Goal: Task Accomplishment & Management: Complete application form

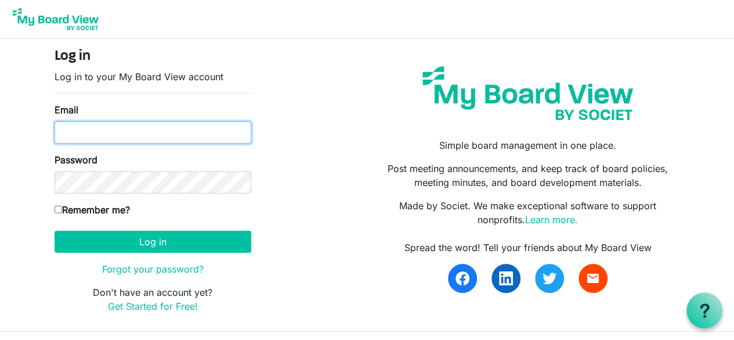
click at [92, 128] on input "Email" at bounding box center [153, 132] width 197 height 22
type input "dstolk@anchor-house.org"
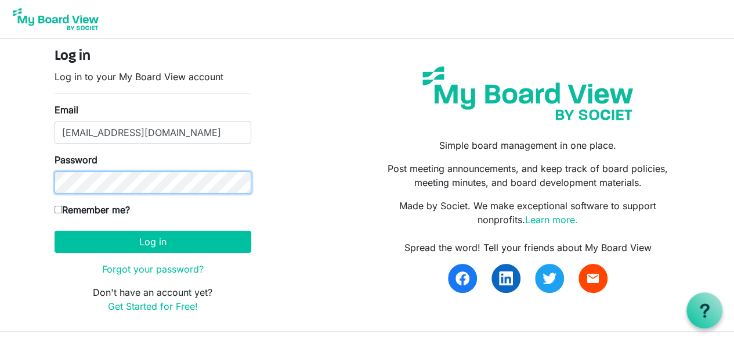
click at [55, 230] on button "Log in" at bounding box center [153, 241] width 197 height 22
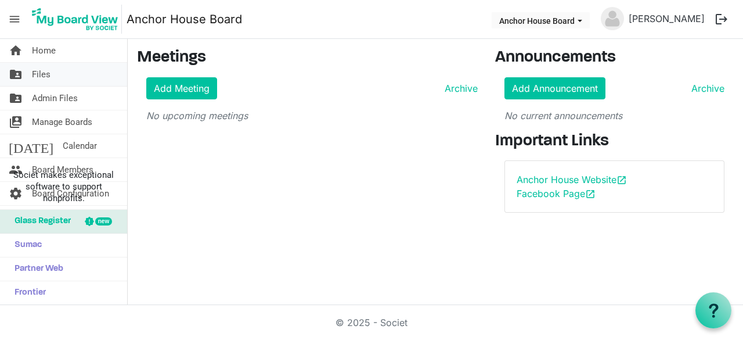
click at [55, 73] on link "folder_shared Files" at bounding box center [63, 74] width 127 height 23
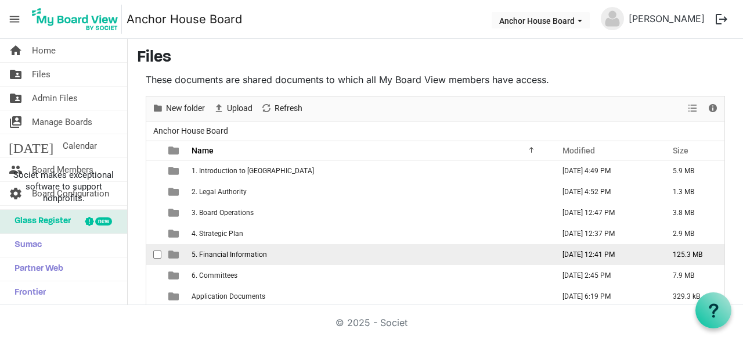
scroll to position [60, 0]
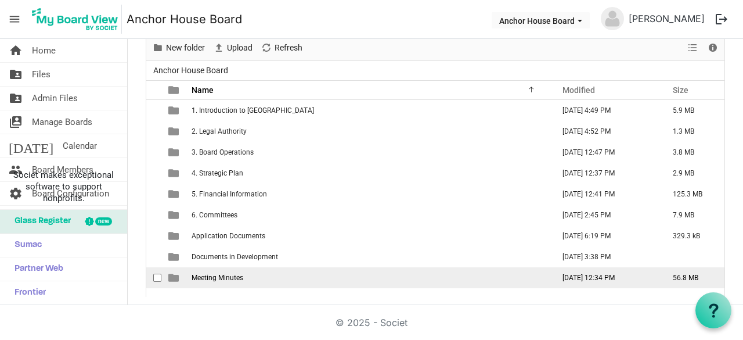
click at [220, 273] on span "Meeting Minutes" at bounding box center [218, 277] width 52 height 8
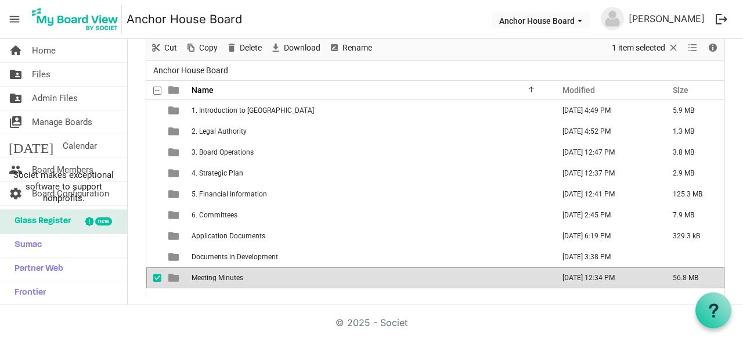
click at [220, 273] on span "Meeting Minutes" at bounding box center [218, 277] width 52 height 8
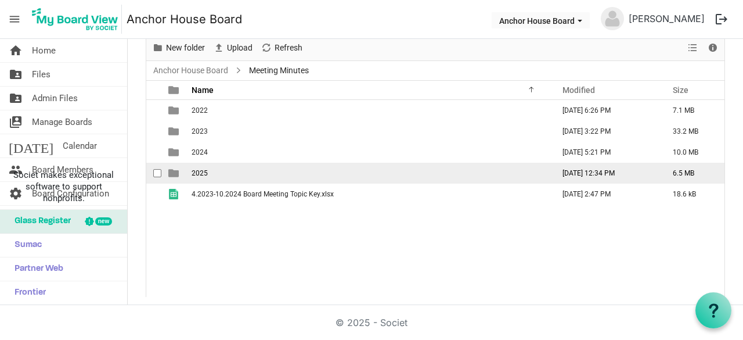
click at [204, 165] on td "2025" at bounding box center [369, 173] width 362 height 21
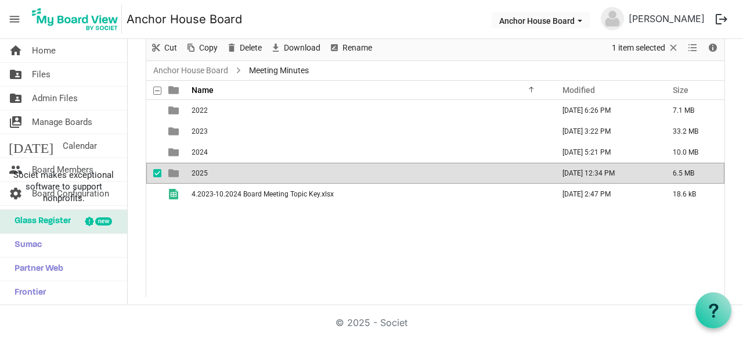
click at [204, 165] on td "2025" at bounding box center [369, 173] width 362 height 21
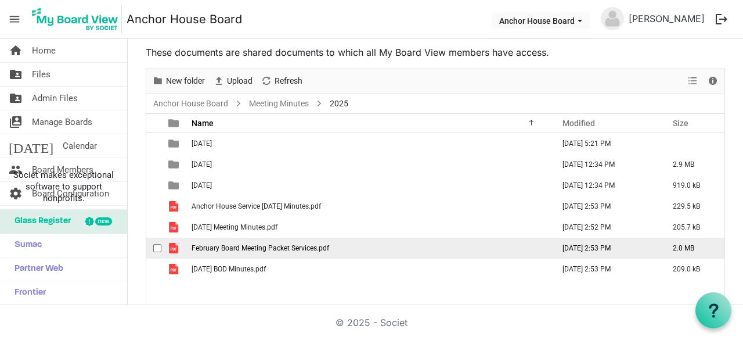
scroll to position [30, 0]
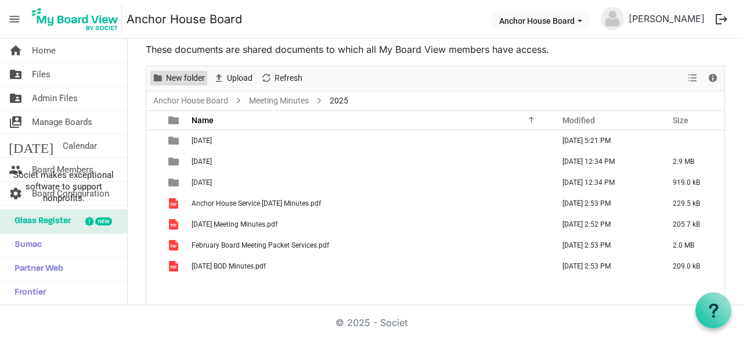
click at [179, 82] on span "New folder" at bounding box center [185, 78] width 41 height 15
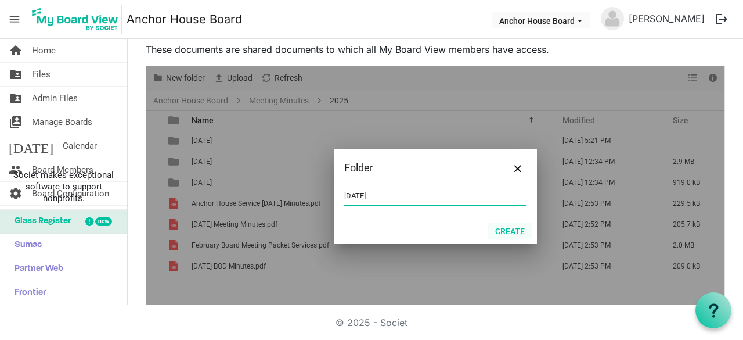
type input "August 2025"
click at [496, 229] on button "Create" at bounding box center [510, 230] width 45 height 16
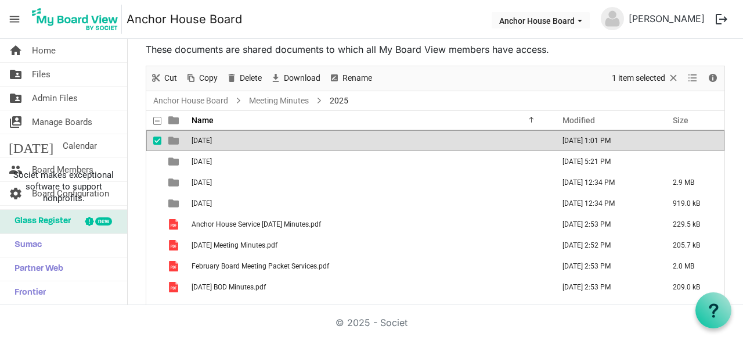
click at [203, 139] on span "August 2025" at bounding box center [202, 140] width 20 height 8
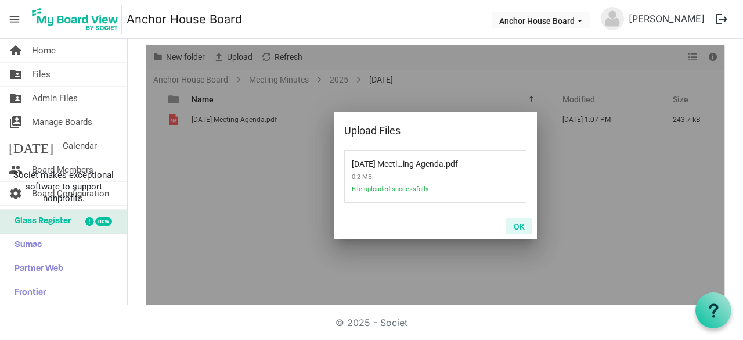
click at [519, 222] on button "OK" at bounding box center [519, 226] width 26 height 16
click at [514, 229] on button "OK" at bounding box center [519, 226] width 26 height 16
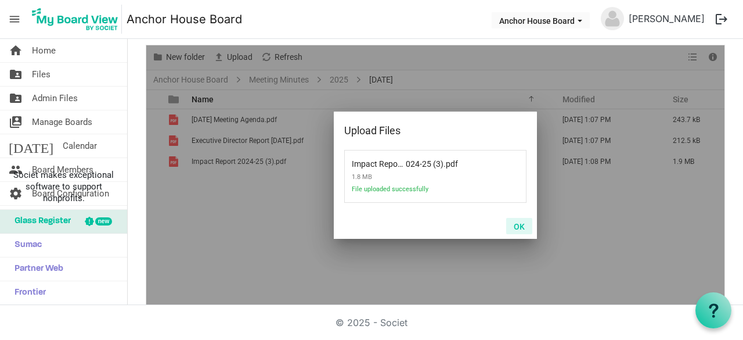
click at [515, 224] on button "OK" at bounding box center [519, 226] width 26 height 16
click at [515, 222] on button "OK" at bounding box center [519, 226] width 26 height 16
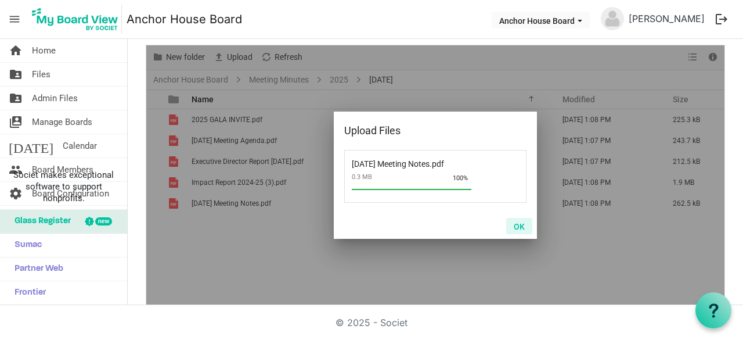
click at [517, 223] on button "OK" at bounding box center [519, 226] width 26 height 16
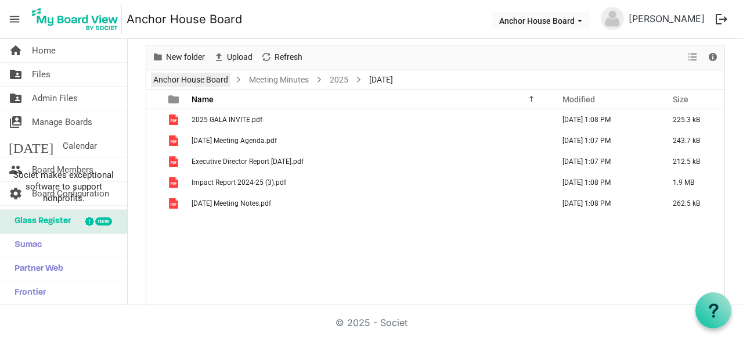
click at [199, 77] on link "Anchor House Board" at bounding box center [191, 80] width 80 height 15
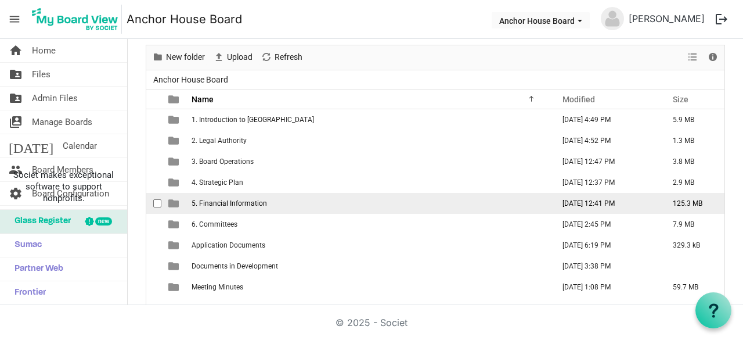
click at [227, 202] on span "5. Financial Information" at bounding box center [229, 203] width 75 height 8
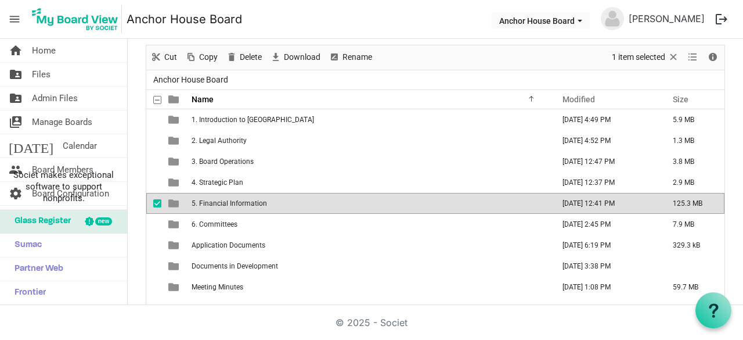
click at [227, 202] on span "5. Financial Information" at bounding box center [229, 203] width 75 height 8
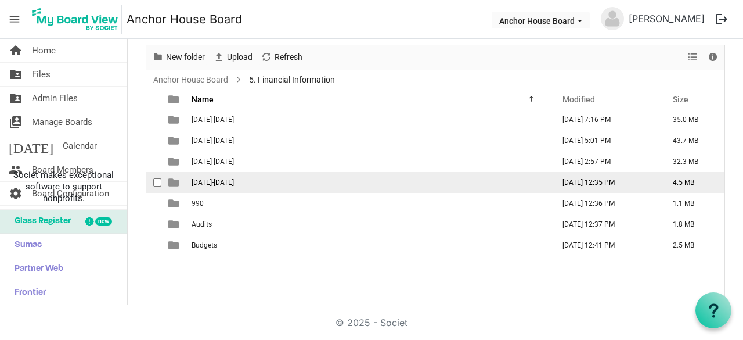
click at [207, 178] on span "2025-2026" at bounding box center [213, 182] width 42 height 8
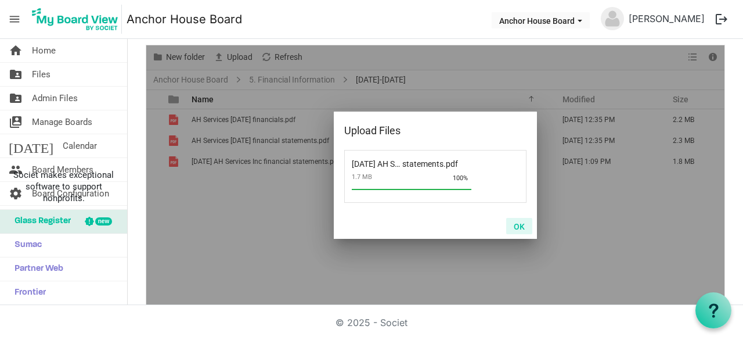
click at [517, 226] on button "OK" at bounding box center [519, 226] width 26 height 16
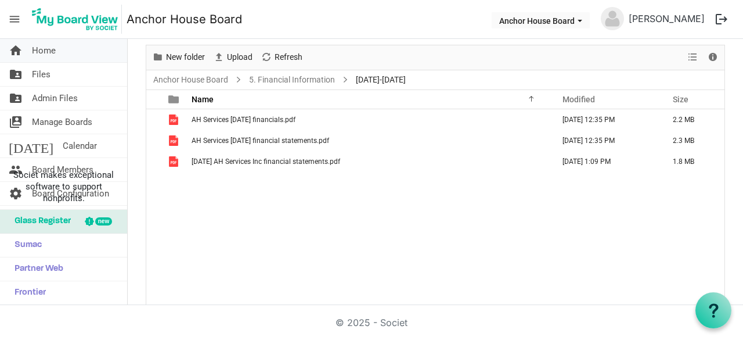
click at [60, 50] on link "home Home" at bounding box center [63, 50] width 127 height 23
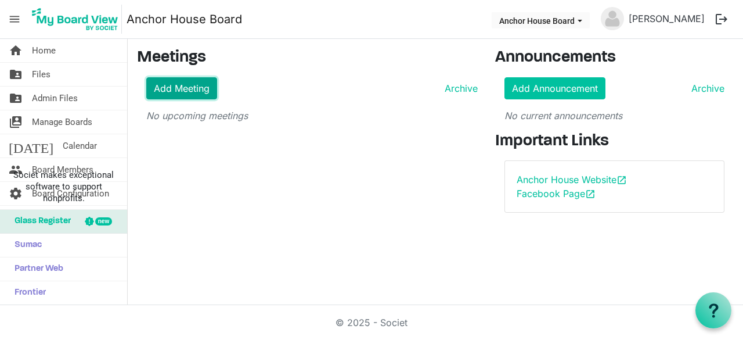
click at [197, 92] on link "Add Meeting" at bounding box center [181, 88] width 71 height 22
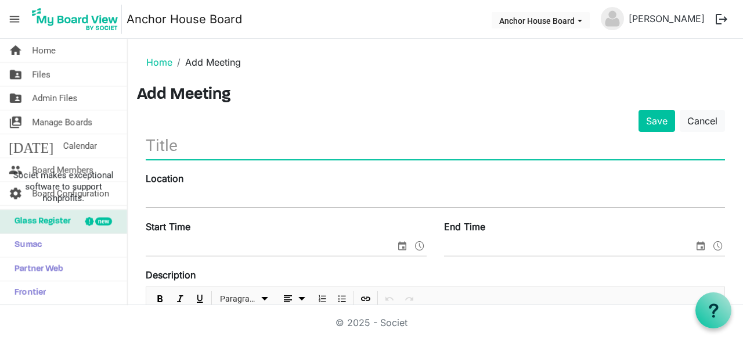
click at [168, 151] on input "text" at bounding box center [435, 145] width 579 height 27
type input "August Board Meeting"
click at [167, 201] on input "Location" at bounding box center [435, 198] width 579 height 17
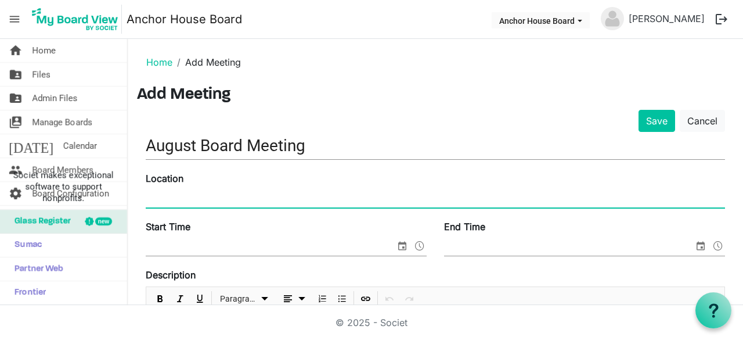
type input "TEAMS"
click at [269, 248] on input "Start Time" at bounding box center [271, 246] width 250 height 17
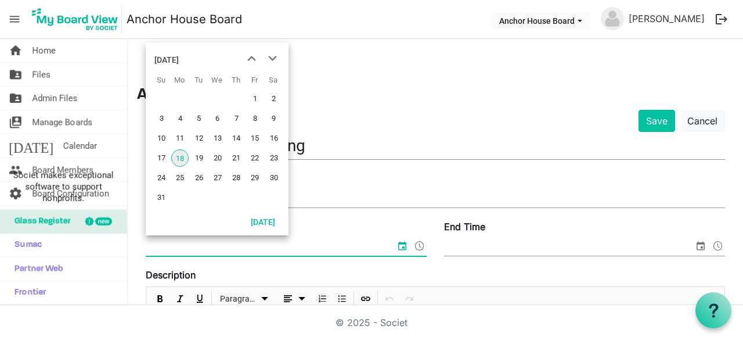
drag, startPoint x: 244, startPoint y: 152, endPoint x: 181, endPoint y: 156, distance: 63.4
click at [181, 156] on tr "17 18 19 20 21 22 23" at bounding box center [216, 158] width 131 height 20
click at [180, 162] on span "18" at bounding box center [179, 157] width 17 height 17
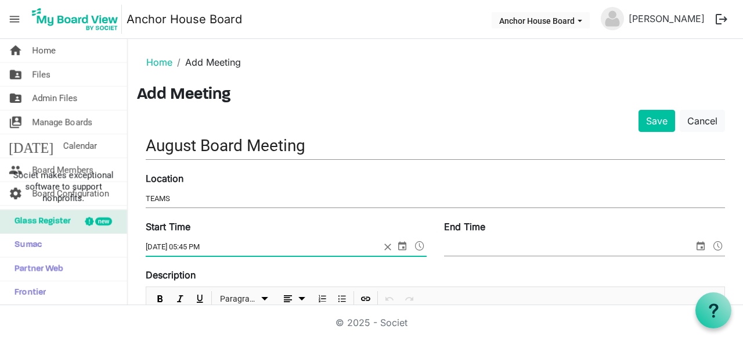
type input "8/18/2025 5:45 PM"
click at [477, 247] on input "End Time" at bounding box center [569, 246] width 250 height 17
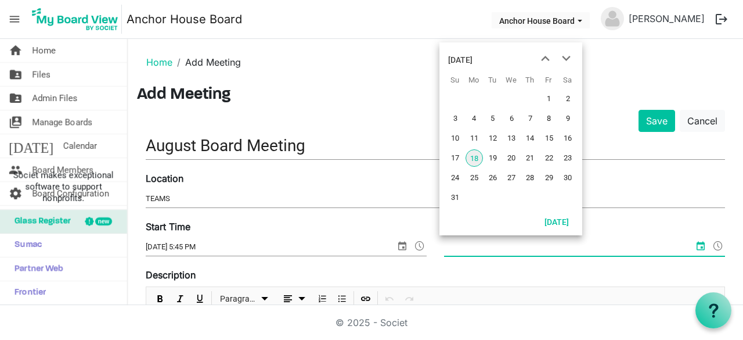
click at [474, 157] on span "18" at bounding box center [473, 157] width 17 height 17
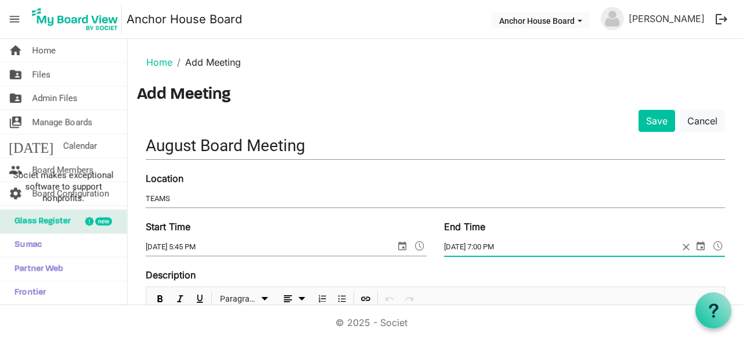
type input "8/18/2025 7:00 PM"
click at [496, 177] on div "Location TEAMS" at bounding box center [435, 190] width 597 height 39
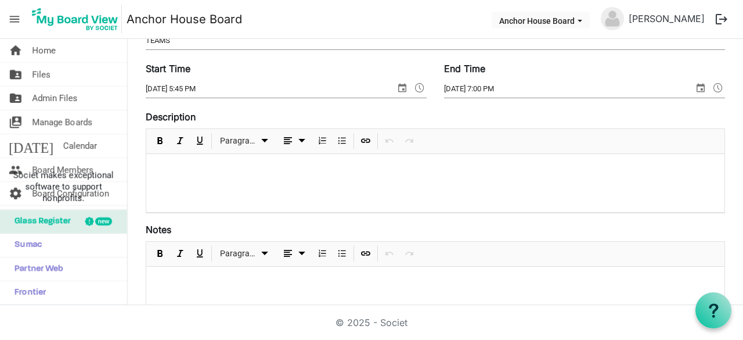
scroll to position [161, 0]
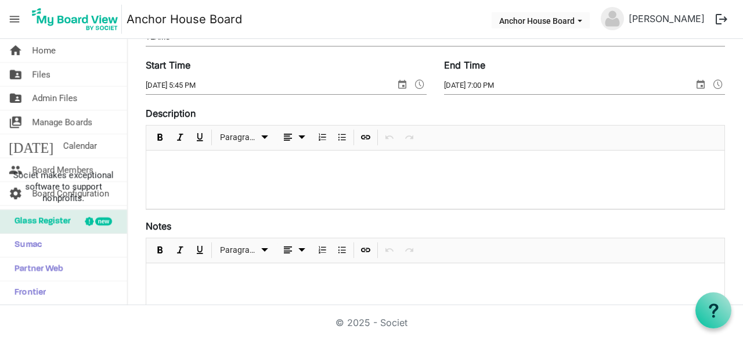
click at [279, 161] on p at bounding box center [436, 166] width 560 height 12
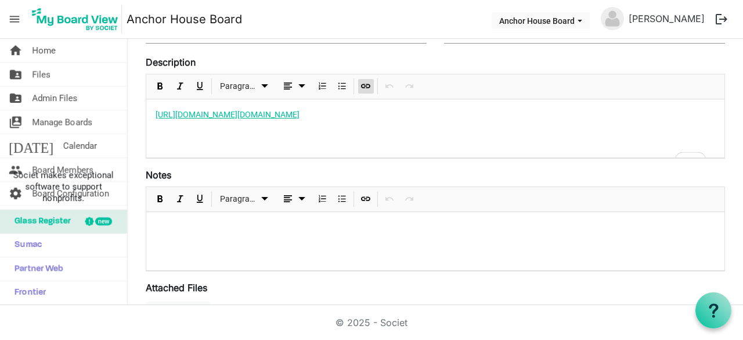
scroll to position [218, 0]
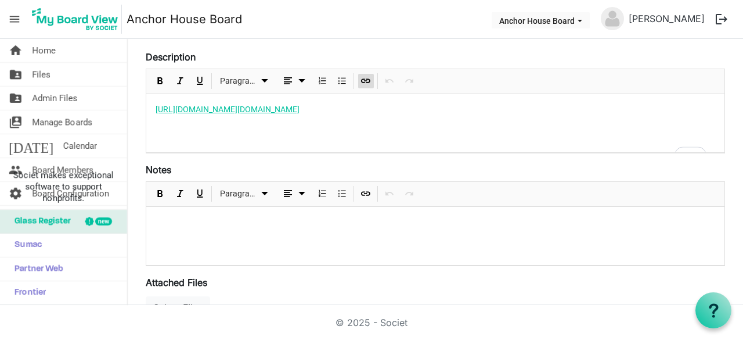
click at [299, 114] on link "[URL][DOMAIN_NAME][DOMAIN_NAME]" at bounding box center [228, 108] width 144 height 9
click at [281, 114] on link "[URL][DOMAIN_NAME][DOMAIN_NAME]" at bounding box center [228, 108] width 144 height 9
click at [275, 114] on link "[URL][DOMAIN_NAME][DOMAIN_NAME]" at bounding box center [228, 108] width 144 height 9
click at [223, 256] on div "To enrich screen reader interactions, please activate Accessibility in Grammarl…" at bounding box center [435, 236] width 578 height 58
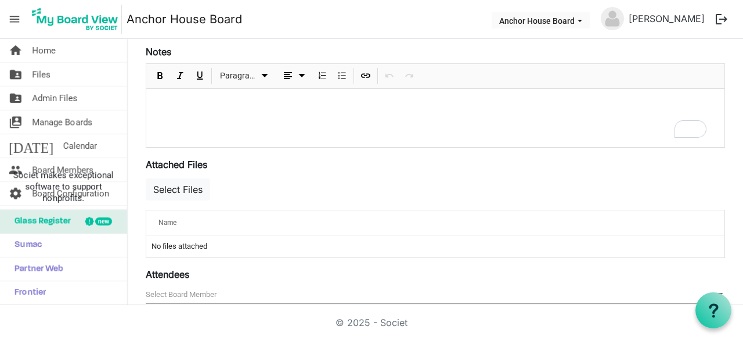
scroll to position [366, 0]
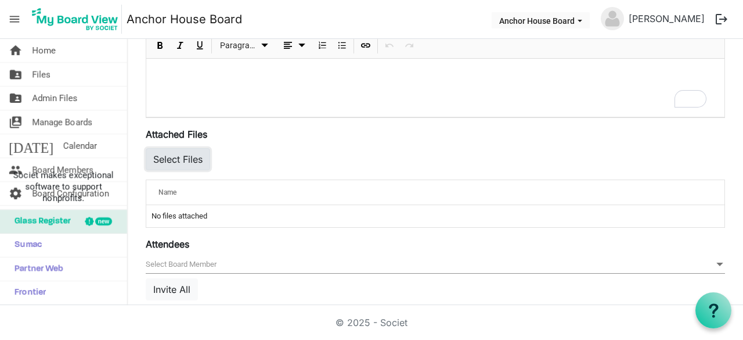
click at [189, 170] on button "Select Files" at bounding box center [178, 159] width 64 height 22
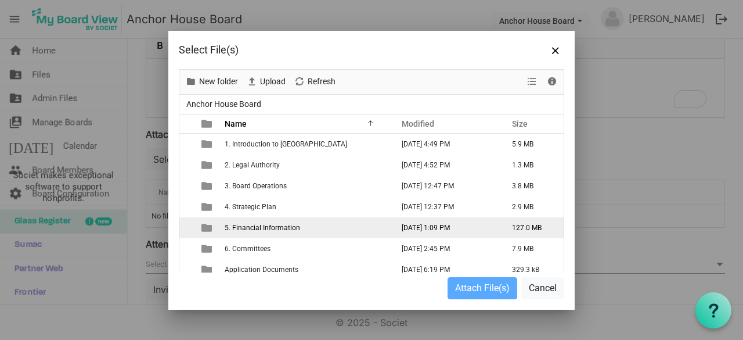
scroll to position [49, 0]
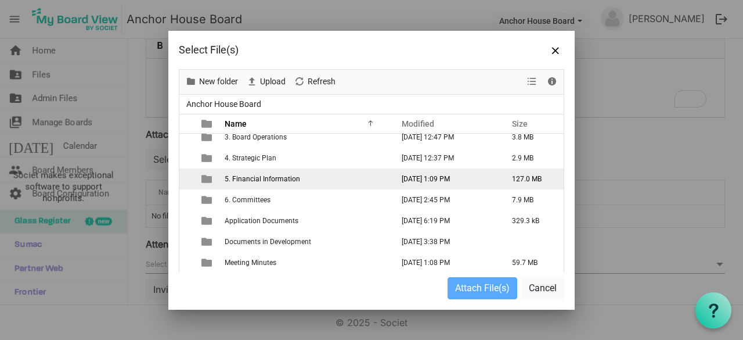
click at [259, 183] on td "5. Financial Information" at bounding box center [305, 178] width 168 height 21
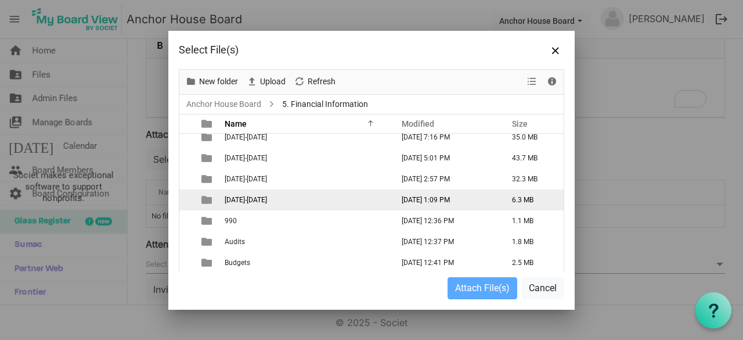
click at [250, 192] on td "2025-2026" at bounding box center [305, 199] width 168 height 21
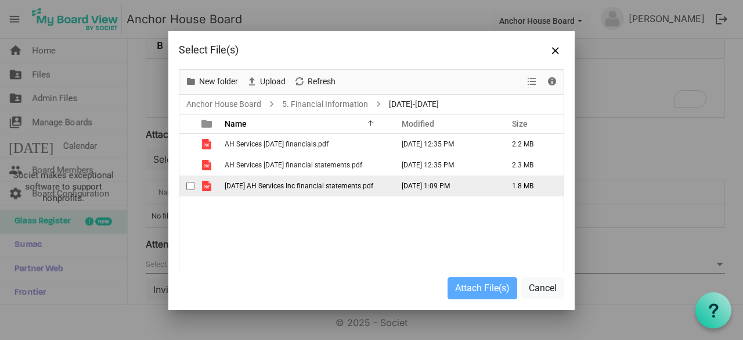
click at [275, 182] on span "[DATE] AH Services Inc financial statements.pdf" at bounding box center [299, 186] width 149 height 8
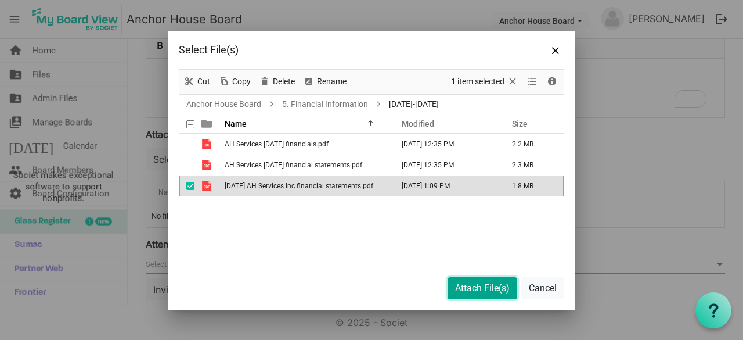
click at [483, 283] on button "Attach File(s)" at bounding box center [482, 288] width 70 height 22
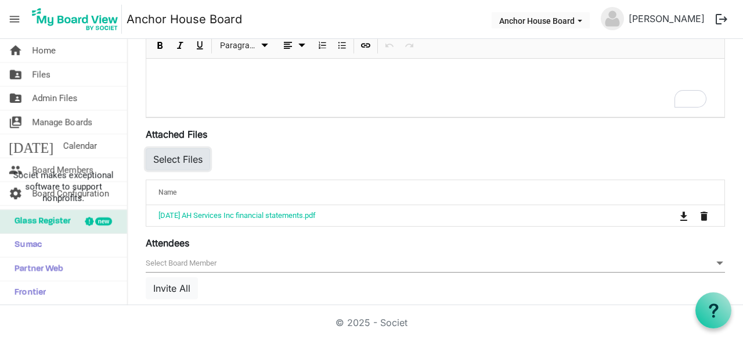
click at [179, 170] on button "Select Files" at bounding box center [178, 159] width 64 height 22
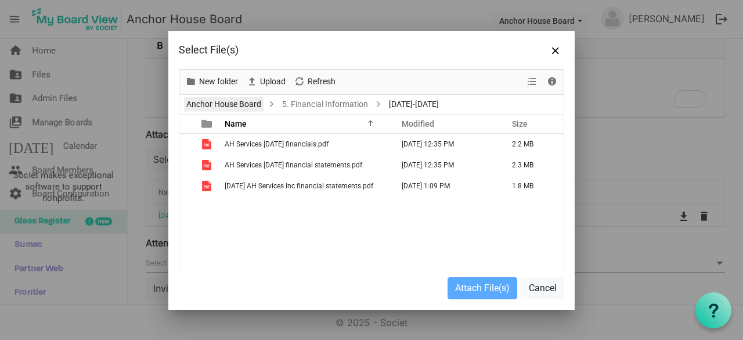
click at [232, 101] on link "Anchor House Board" at bounding box center [224, 104] width 80 height 15
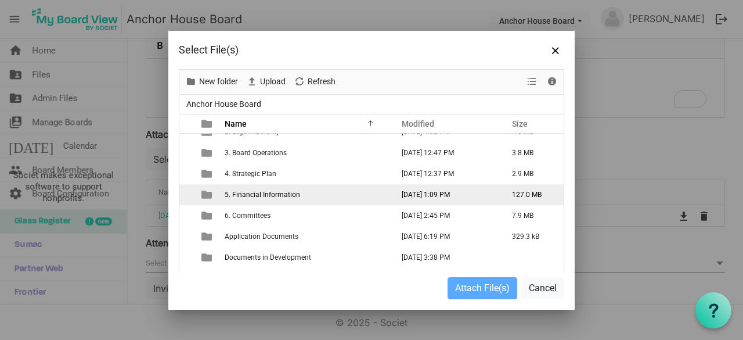
scroll to position [49, 0]
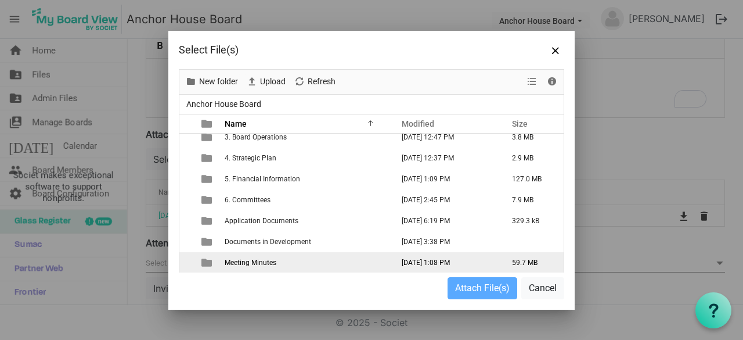
click at [260, 259] on span "Meeting Minutes" at bounding box center [251, 262] width 52 height 8
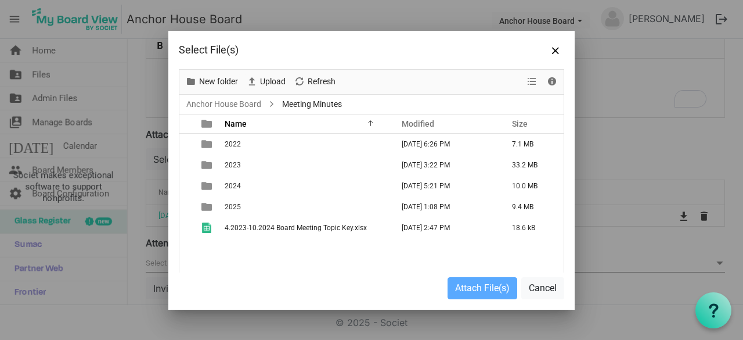
scroll to position [0, 0]
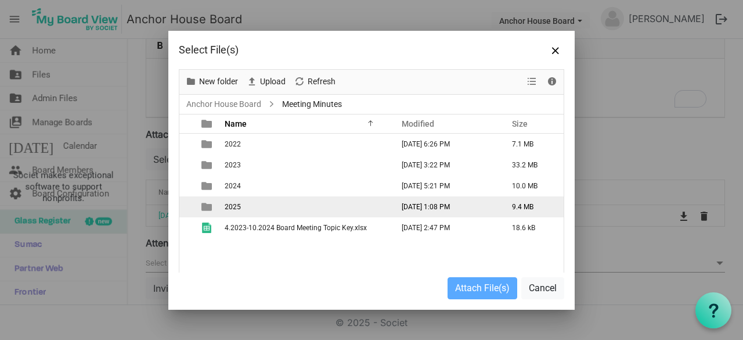
click at [254, 203] on td "2025" at bounding box center [305, 206] width 168 height 21
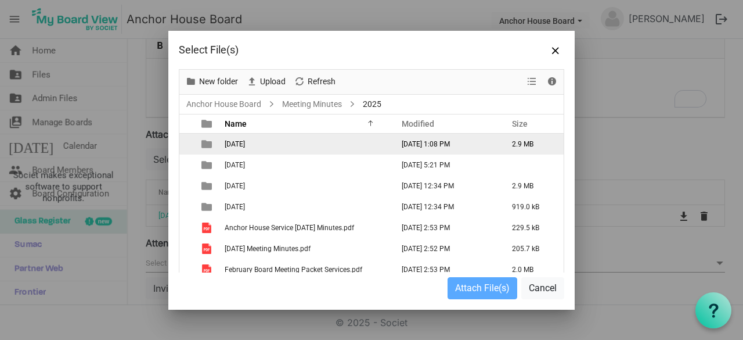
click at [245, 145] on span "August 2025" at bounding box center [235, 144] width 20 height 8
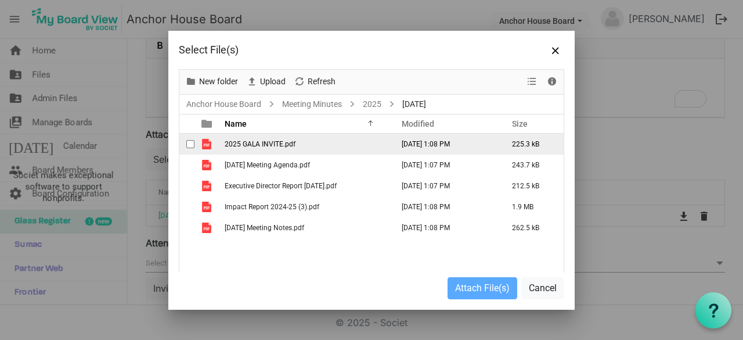
click at [190, 140] on span "checkbox" at bounding box center [190, 144] width 8 height 8
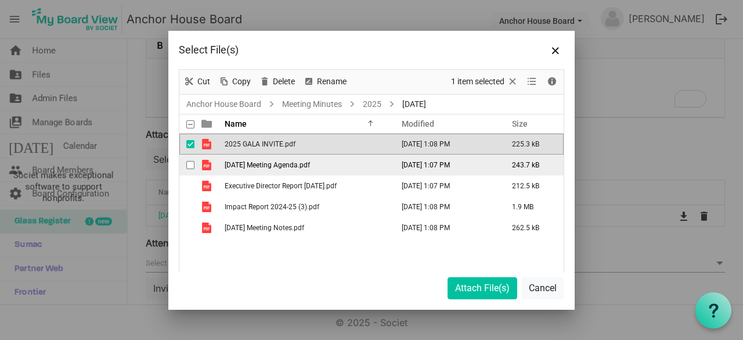
click at [191, 161] on span "checkbox" at bounding box center [190, 165] width 8 height 8
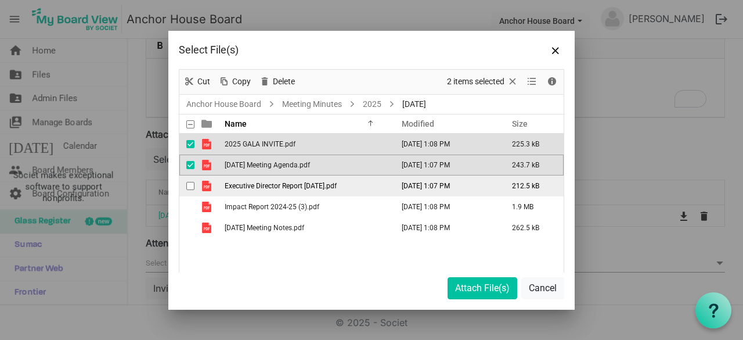
click at [193, 183] on span "checkbox" at bounding box center [190, 186] width 8 height 8
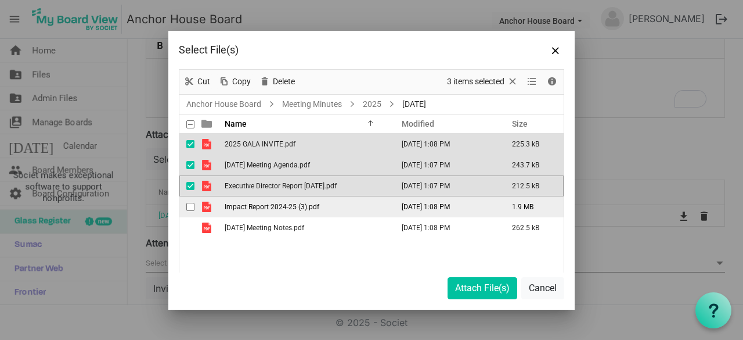
click at [193, 205] on span "checkbox" at bounding box center [190, 207] width 8 height 8
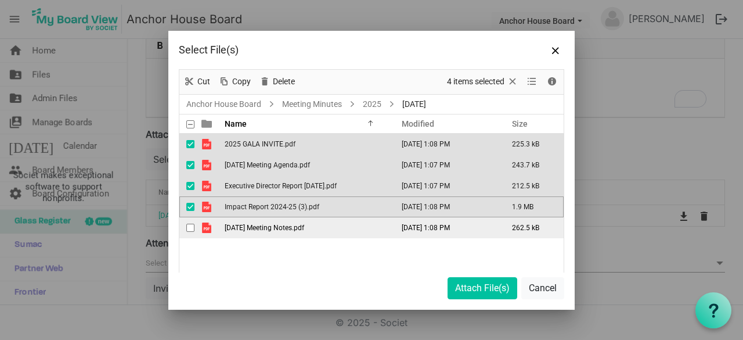
click at [193, 223] on span "checkbox" at bounding box center [190, 227] width 8 height 8
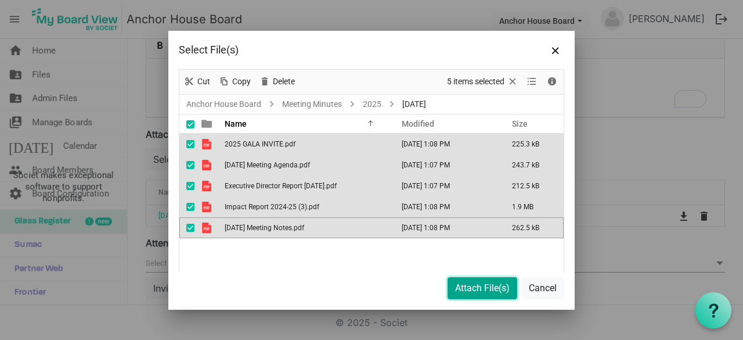
click at [474, 295] on button "Attach File(s)" at bounding box center [482, 288] width 70 height 22
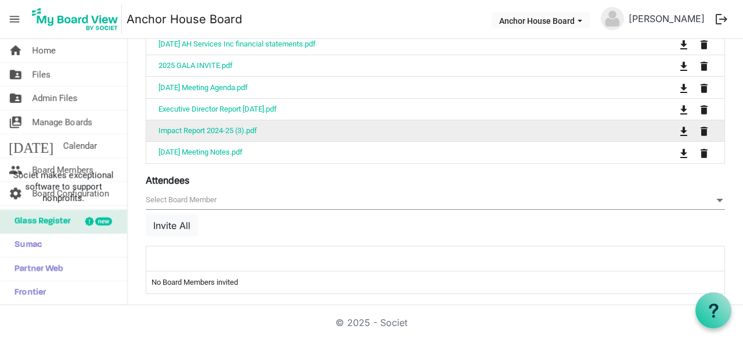
scroll to position [559, 0]
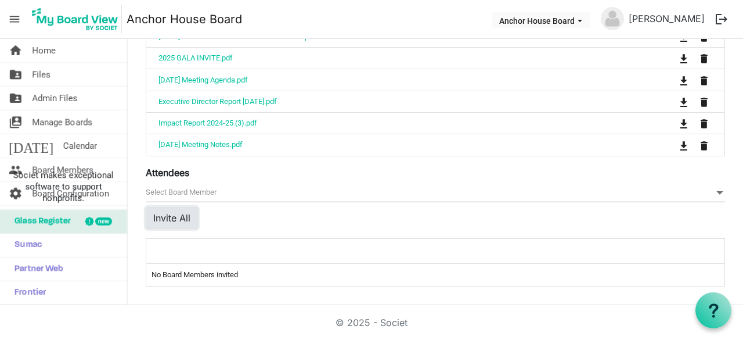
click at [178, 223] on button "Invite All" at bounding box center [172, 218] width 52 height 22
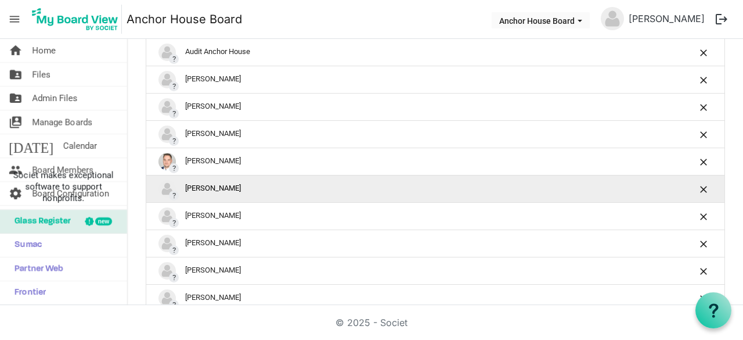
scroll to position [764, 0]
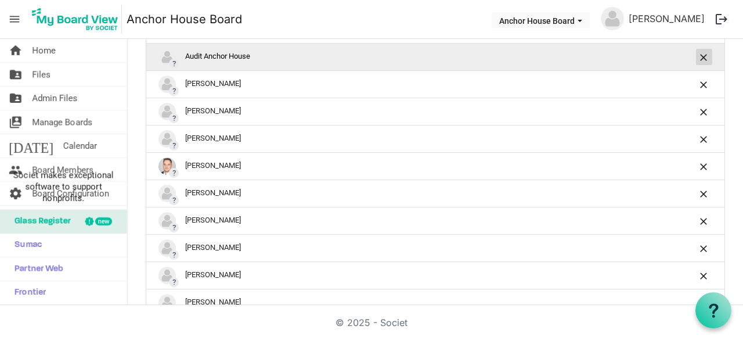
click at [701, 61] on span "is Command column column header" at bounding box center [704, 57] width 7 height 7
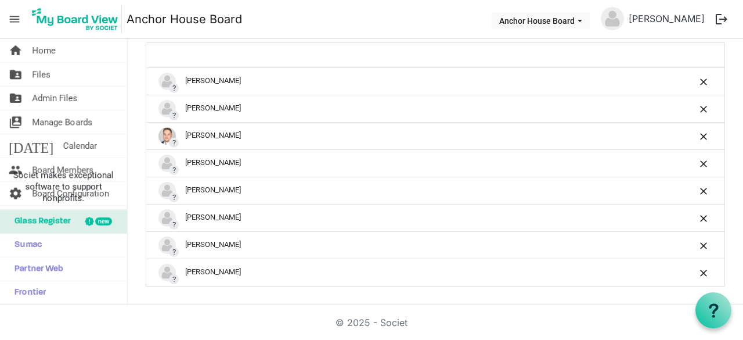
scroll to position [753, 0]
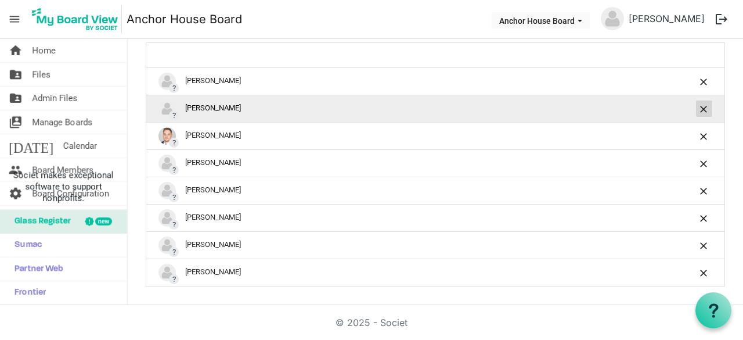
click at [701, 111] on span "is Command column column header" at bounding box center [704, 109] width 7 height 7
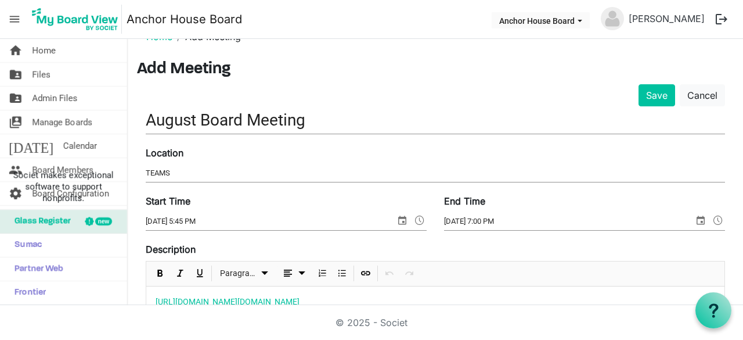
scroll to position [0, 0]
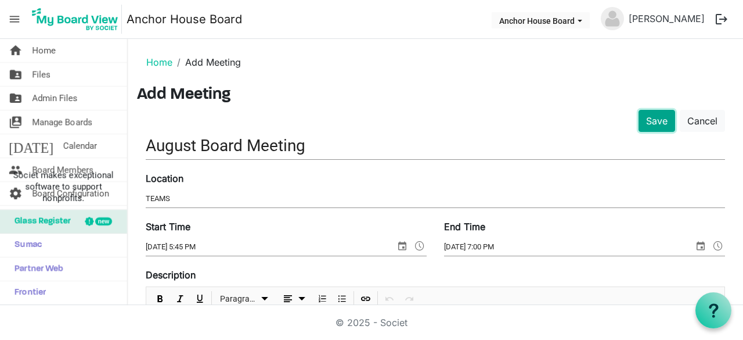
click at [645, 121] on button "Save" at bounding box center [656, 121] width 37 height 22
click at [208, 251] on input "Start Time" at bounding box center [271, 246] width 250 height 17
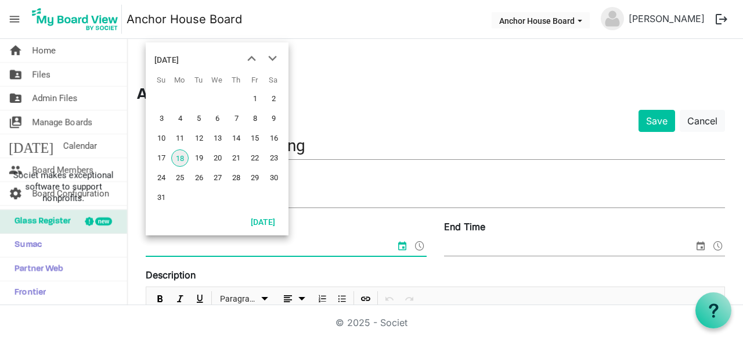
click at [180, 160] on span "18" at bounding box center [179, 157] width 17 height 17
type input "[DATE] 12:00 AM"
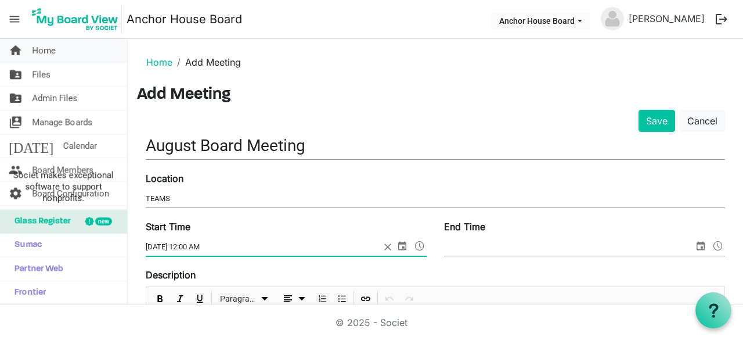
click at [65, 41] on link "home Home" at bounding box center [63, 50] width 127 height 23
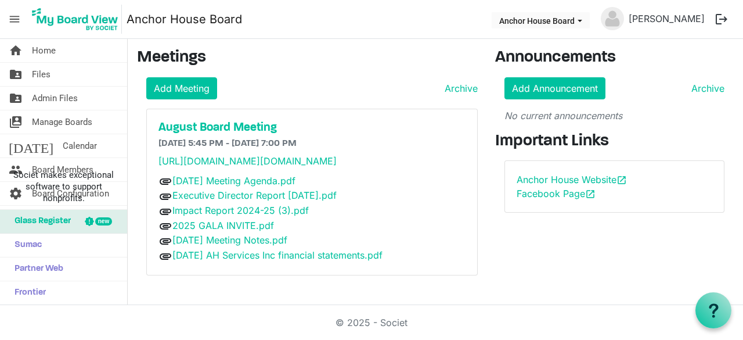
scroll to position [23, 0]
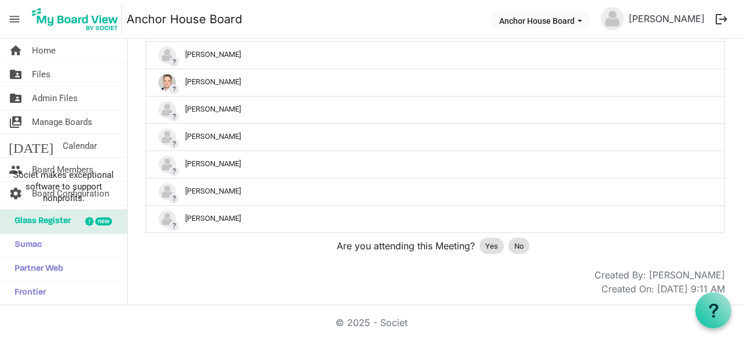
scroll to position [512, 0]
click at [485, 247] on span "Yes" at bounding box center [491, 246] width 13 height 12
click at [58, 48] on link "home Home" at bounding box center [63, 50] width 127 height 23
